Goal: Task Accomplishment & Management: Use online tool/utility

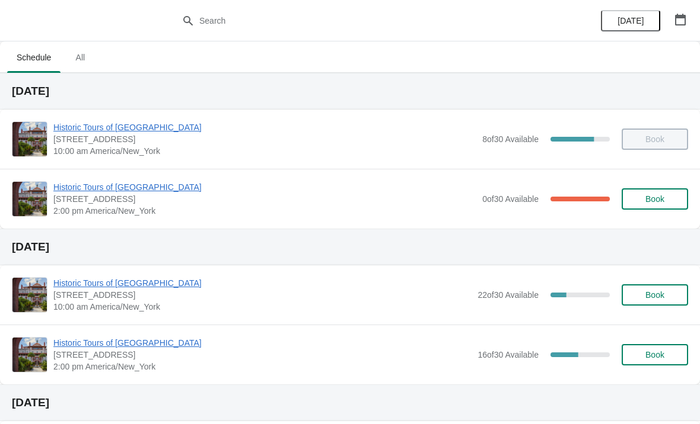
click at [84, 191] on span "Historic Tours of [GEOGRAPHIC_DATA]" at bounding box center [264, 187] width 423 height 12
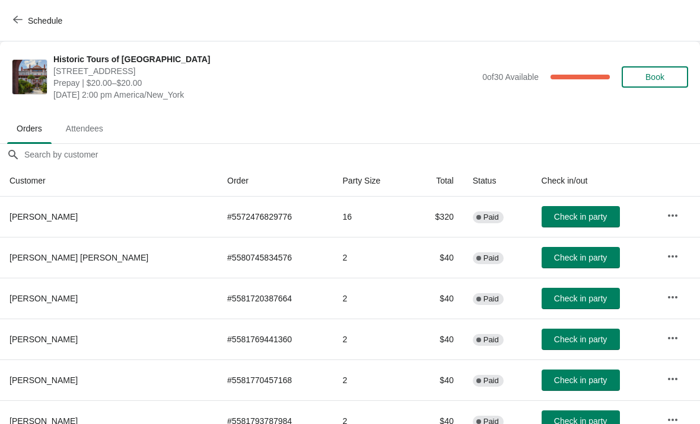
click at [662, 82] on button "Book" at bounding box center [654, 76] width 66 height 21
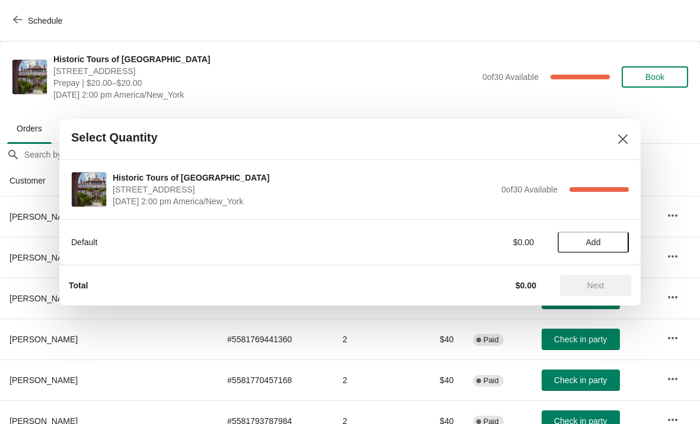
click at [601, 247] on span "Add" at bounding box center [593, 242] width 50 height 9
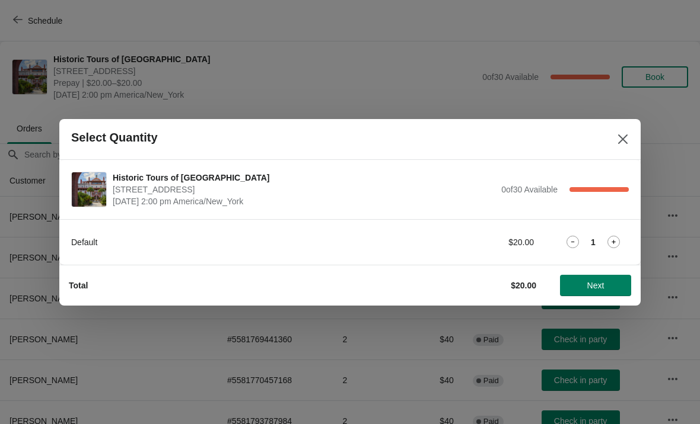
click at [611, 244] on icon at bounding box center [613, 242] width 12 height 12
click at [590, 284] on span "Next" at bounding box center [595, 285] width 17 height 9
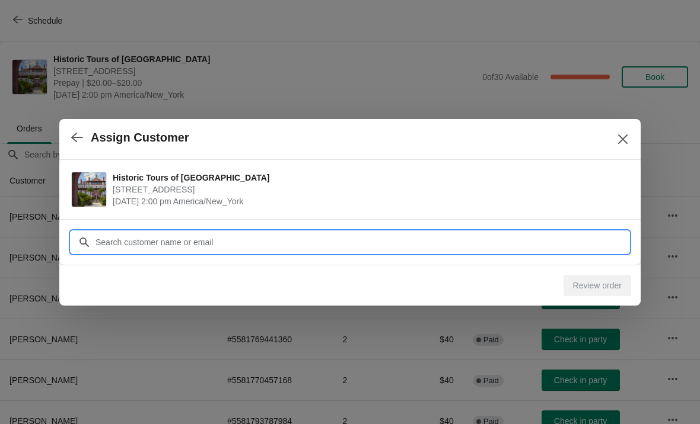
click at [321, 240] on input "Customer" at bounding box center [362, 242] width 534 height 21
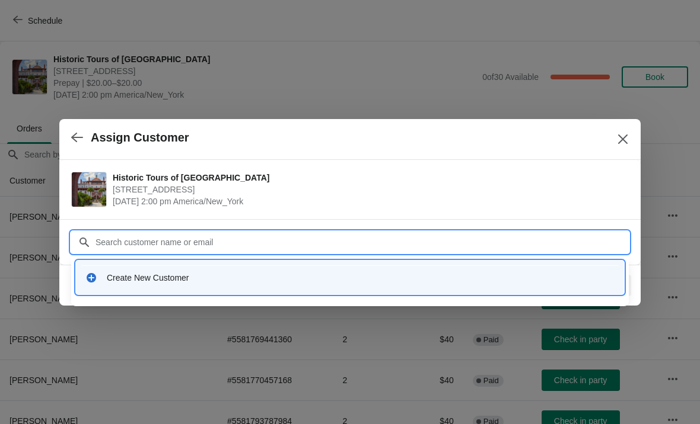
click at [157, 289] on div "Create New Customer" at bounding box center [350, 278] width 538 height 24
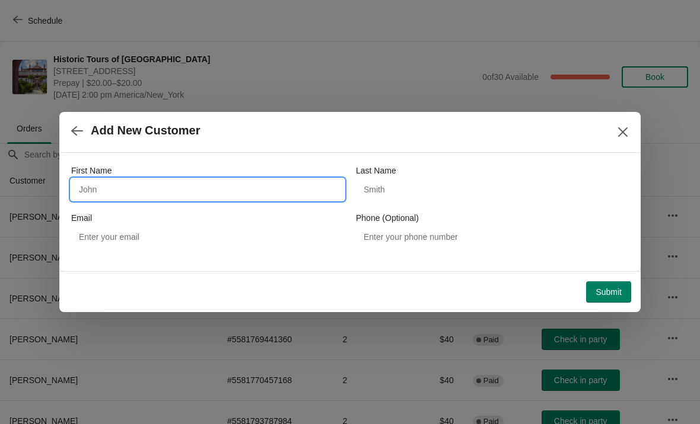
click at [176, 186] on input "First Name" at bounding box center [207, 189] width 273 height 21
type input "Ed"
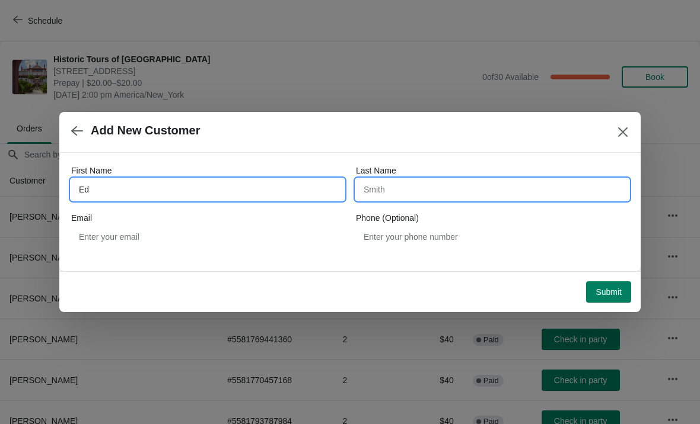
click at [482, 183] on input "Last Name" at bounding box center [492, 189] width 273 height 21
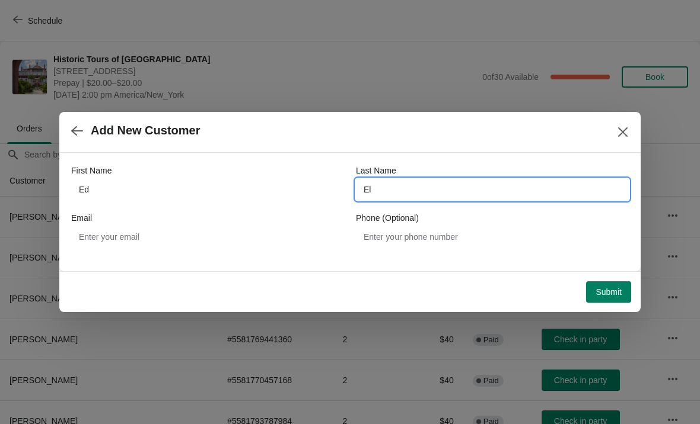
type input "Ely"
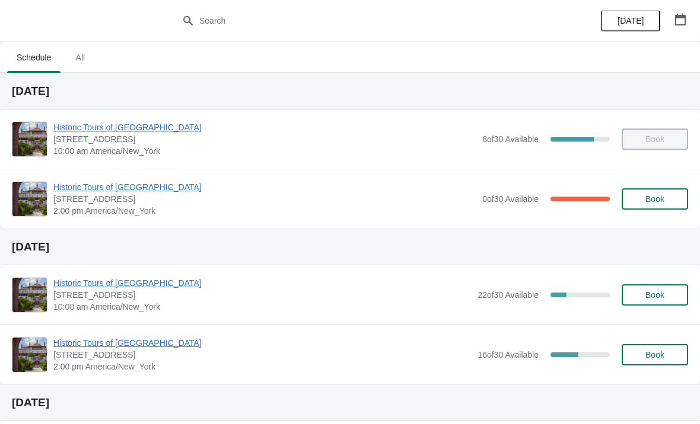
click at [100, 192] on span "Historic Tours of [GEOGRAPHIC_DATA]" at bounding box center [264, 187] width 423 height 12
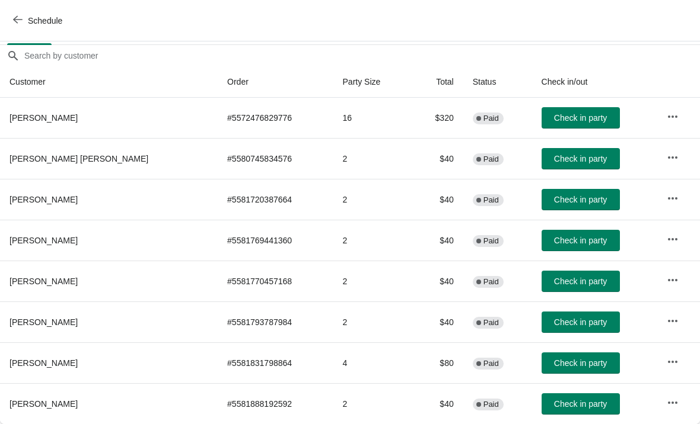
scroll to position [99, 0]
click at [559, 402] on span "Check in party" at bounding box center [580, 404] width 53 height 9
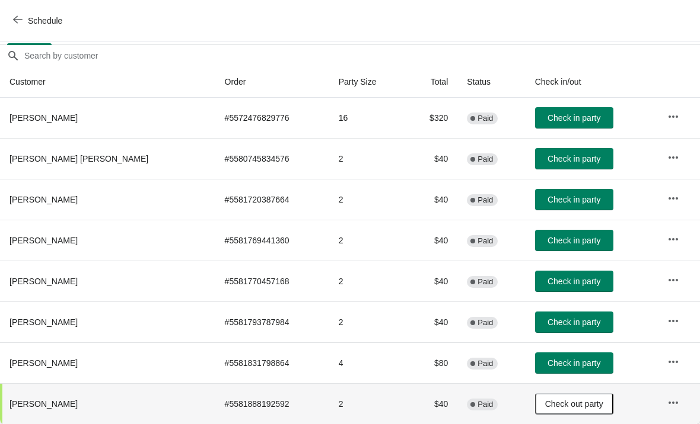
click at [556, 157] on span "Check in party" at bounding box center [573, 158] width 53 height 9
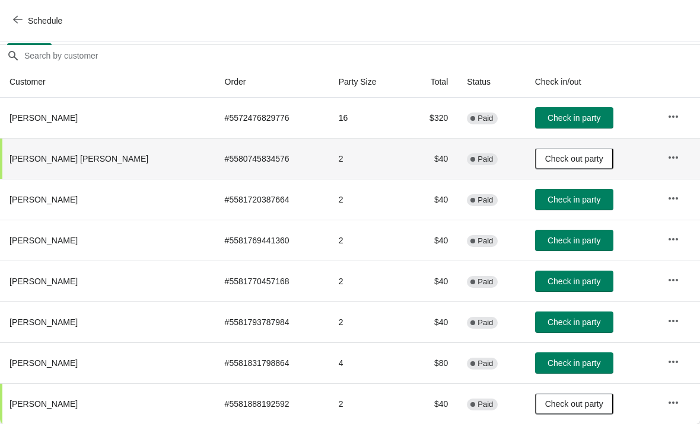
click at [564, 318] on span "Check in party" at bounding box center [573, 322] width 53 height 9
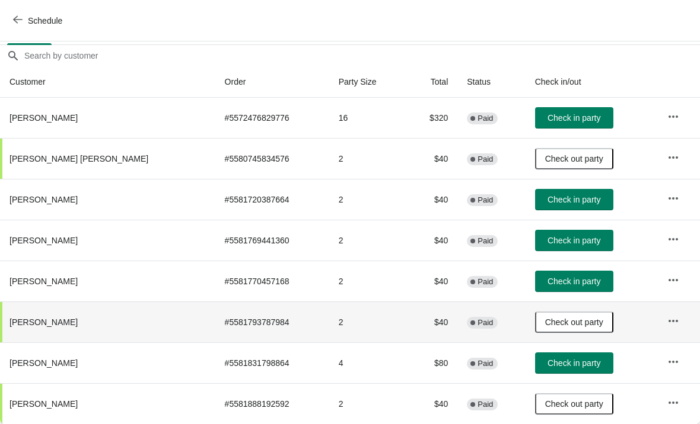
click at [549, 242] on span "Check in party" at bounding box center [573, 240] width 53 height 9
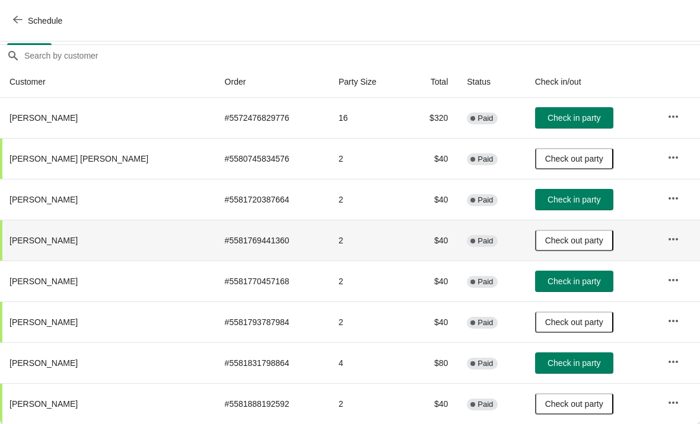
click at [551, 285] on span "Check in party" at bounding box center [573, 281] width 53 height 9
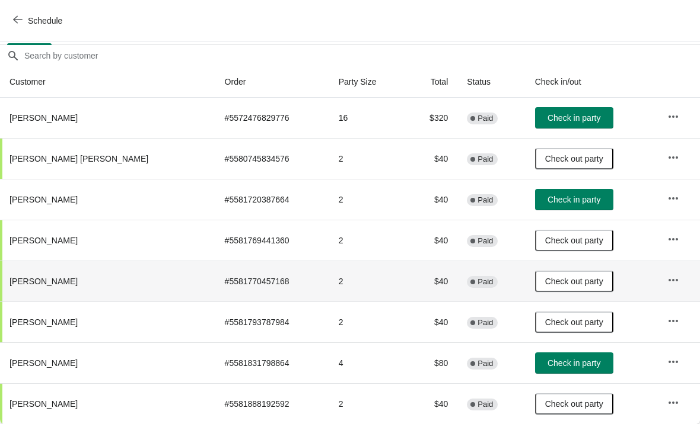
click at [564, 210] on button "Check in party" at bounding box center [574, 199] width 78 height 21
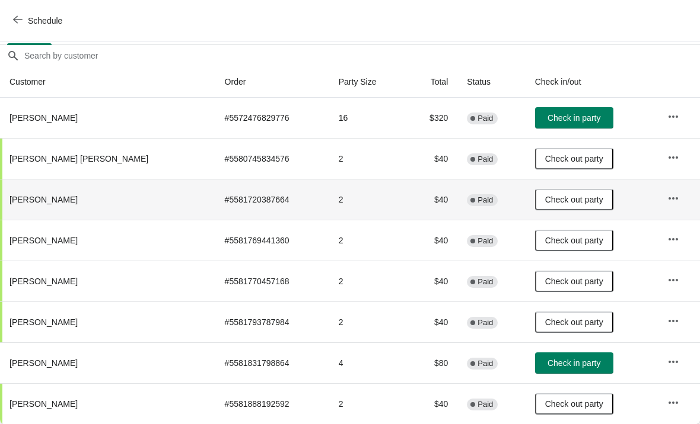
click at [28, 17] on span "Schedule" at bounding box center [45, 20] width 34 height 9
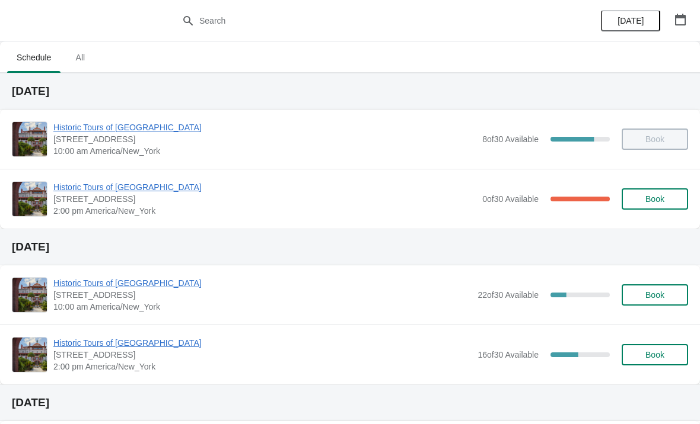
click at [159, 189] on span "Historic Tours of [GEOGRAPHIC_DATA]" at bounding box center [264, 187] width 423 height 12
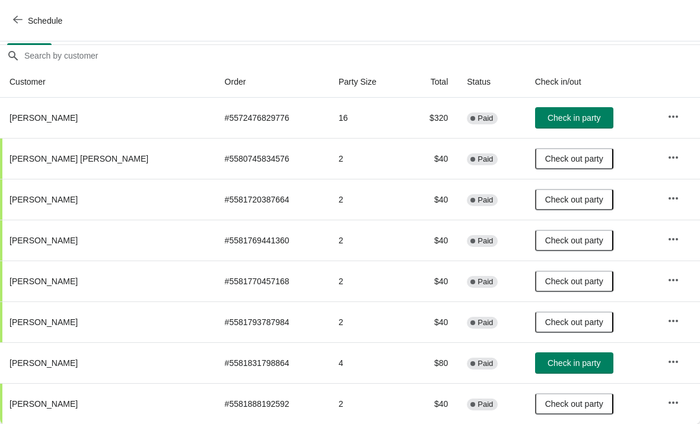
scroll to position [99, 0]
click at [565, 194] on button "Check out party" at bounding box center [574, 199] width 78 height 21
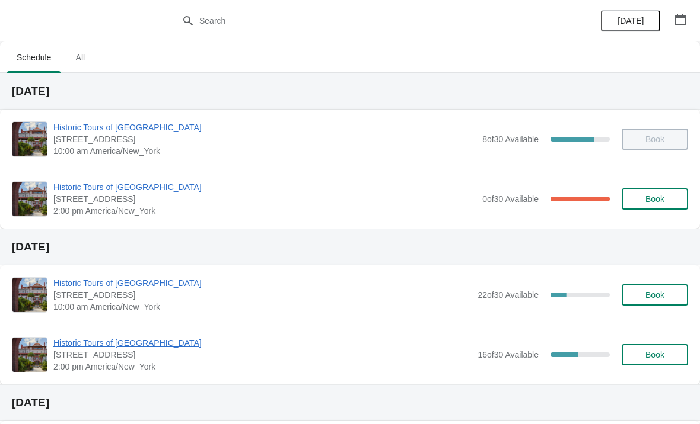
click at [86, 185] on span "Historic Tours of [GEOGRAPHIC_DATA]" at bounding box center [264, 187] width 423 height 12
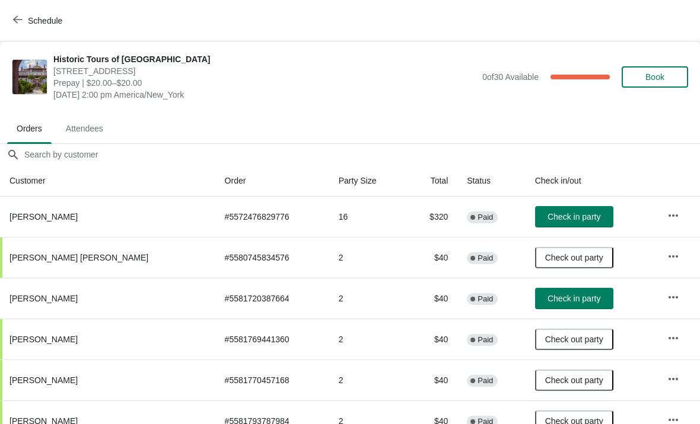
click at [559, 219] on span "Check in party" at bounding box center [573, 216] width 53 height 9
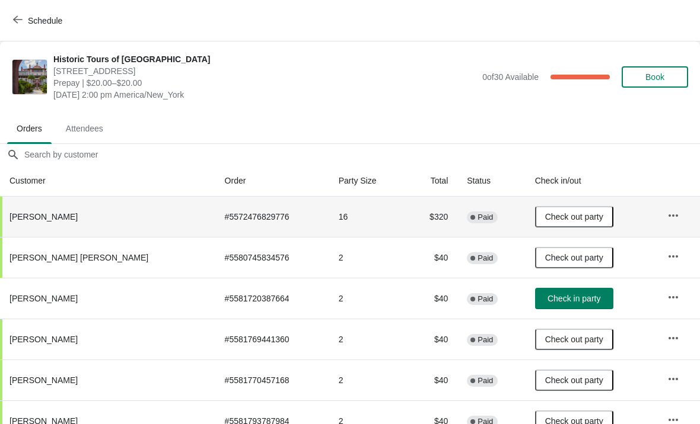
click at [556, 301] on span "Check in party" at bounding box center [573, 298] width 53 height 9
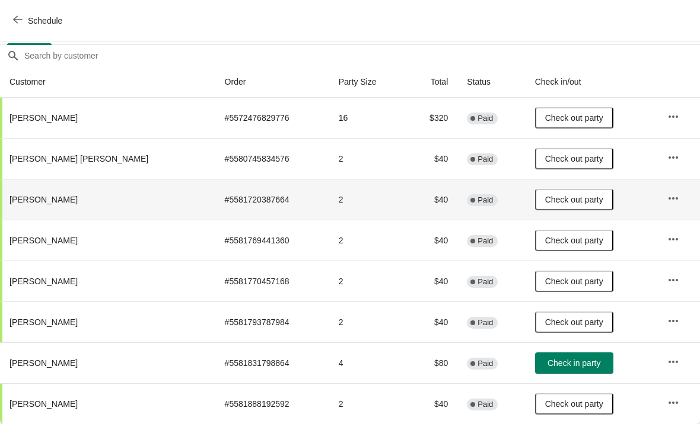
scroll to position [99, 0]
